Goal: Transaction & Acquisition: Book appointment/travel/reservation

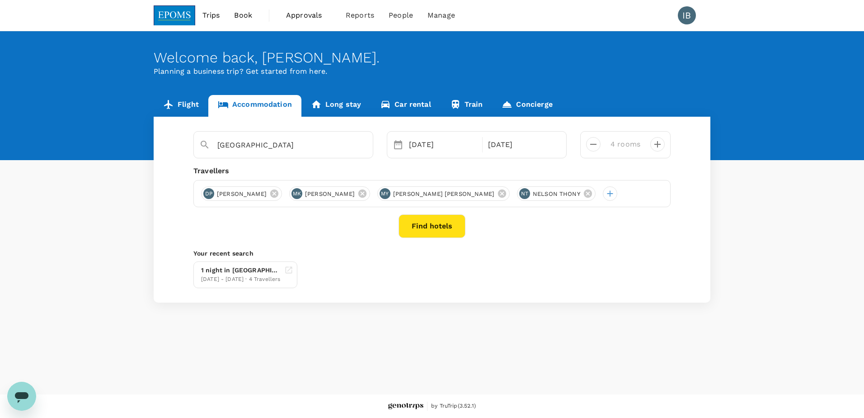
click at [432, 221] on button "Find hotels" at bounding box center [432, 225] width 67 height 23
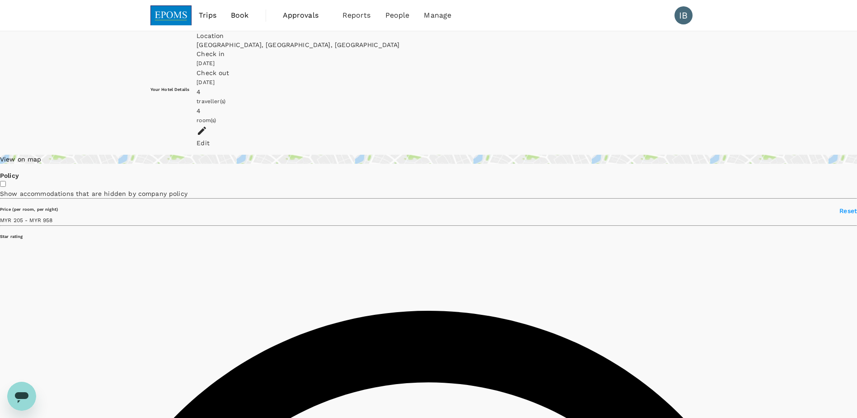
type input "957.58"
type input "204.94"
type input "957.94"
type input "97.94"
type input "1658.94"
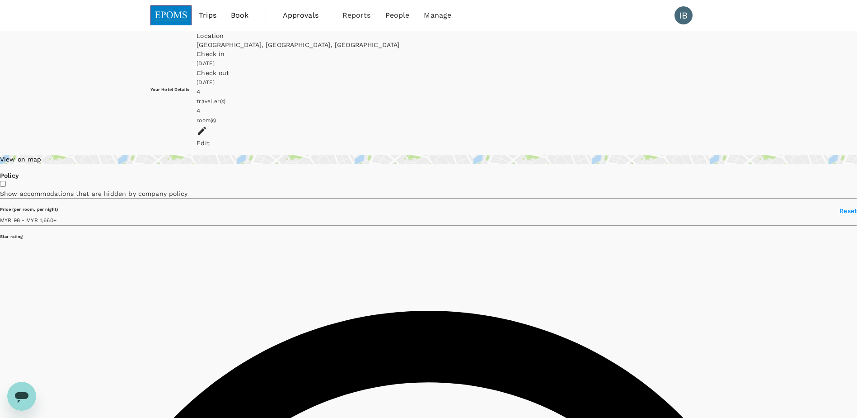
type input "1658.94"
